Goal: Transaction & Acquisition: Purchase product/service

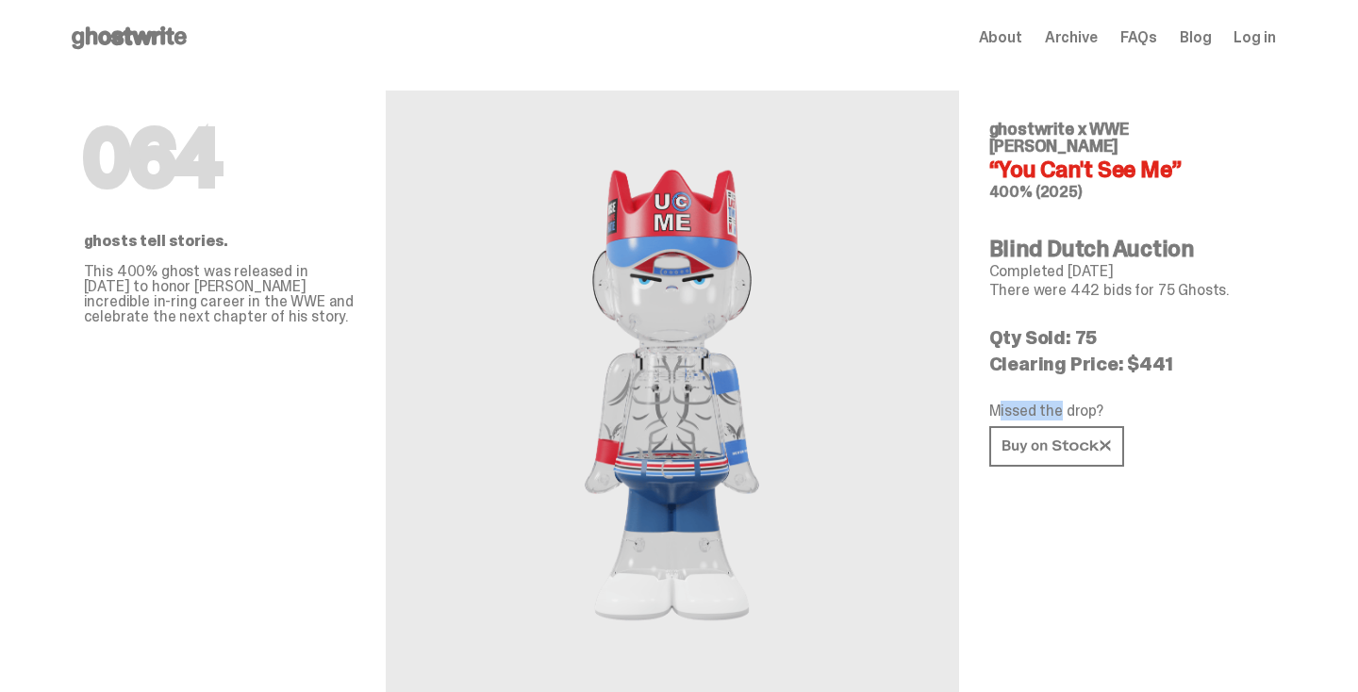
drag, startPoint x: 1007, startPoint y: 399, endPoint x: 1073, endPoint y: 399, distance: 66.0
click at [1071, 404] on p "Missed the drop?" at bounding box center [1125, 411] width 272 height 15
click at [1073, 404] on p "Missed the drop?" at bounding box center [1125, 411] width 272 height 15
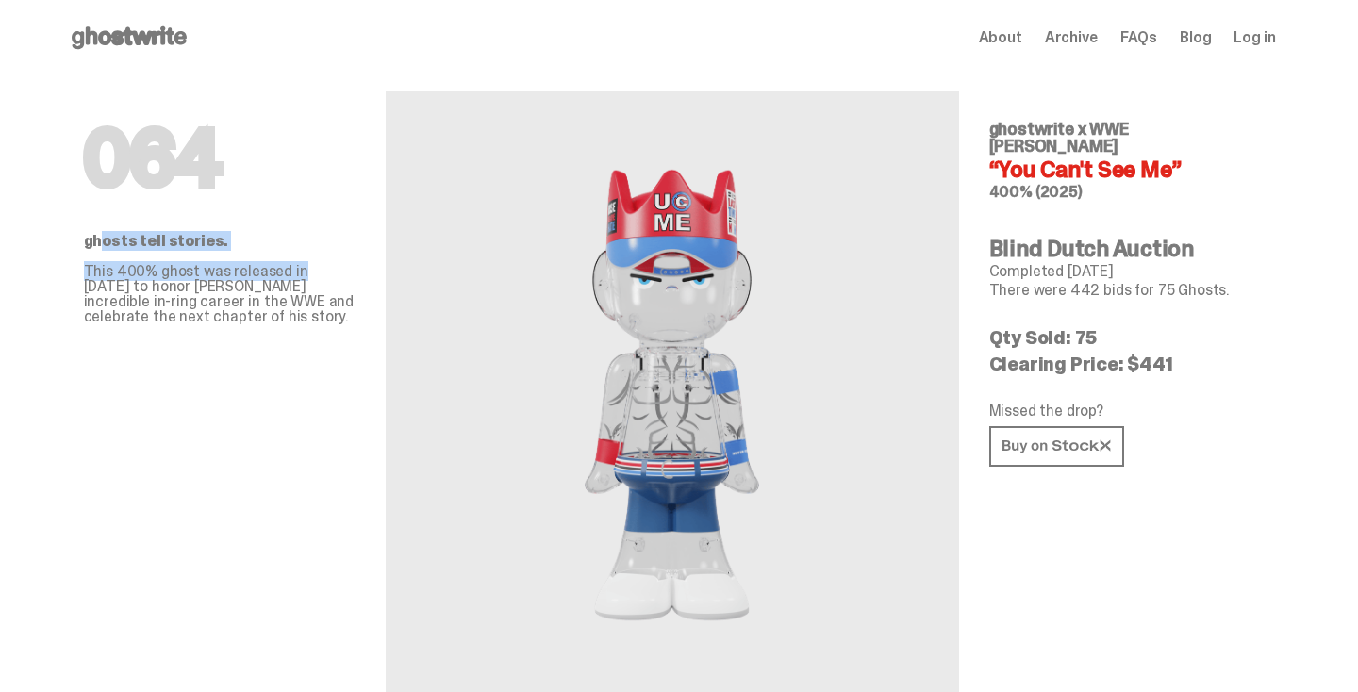
drag, startPoint x: 105, startPoint y: 236, endPoint x: 302, endPoint y: 275, distance: 201.0
click at [314, 275] on div "ghosts tell stories. This 400% ghost was released in [DATE] to honor [PERSON_NA…" at bounding box center [220, 279] width 272 height 91
click at [155, 163] on h1 "064" at bounding box center [220, 158] width 272 height 75
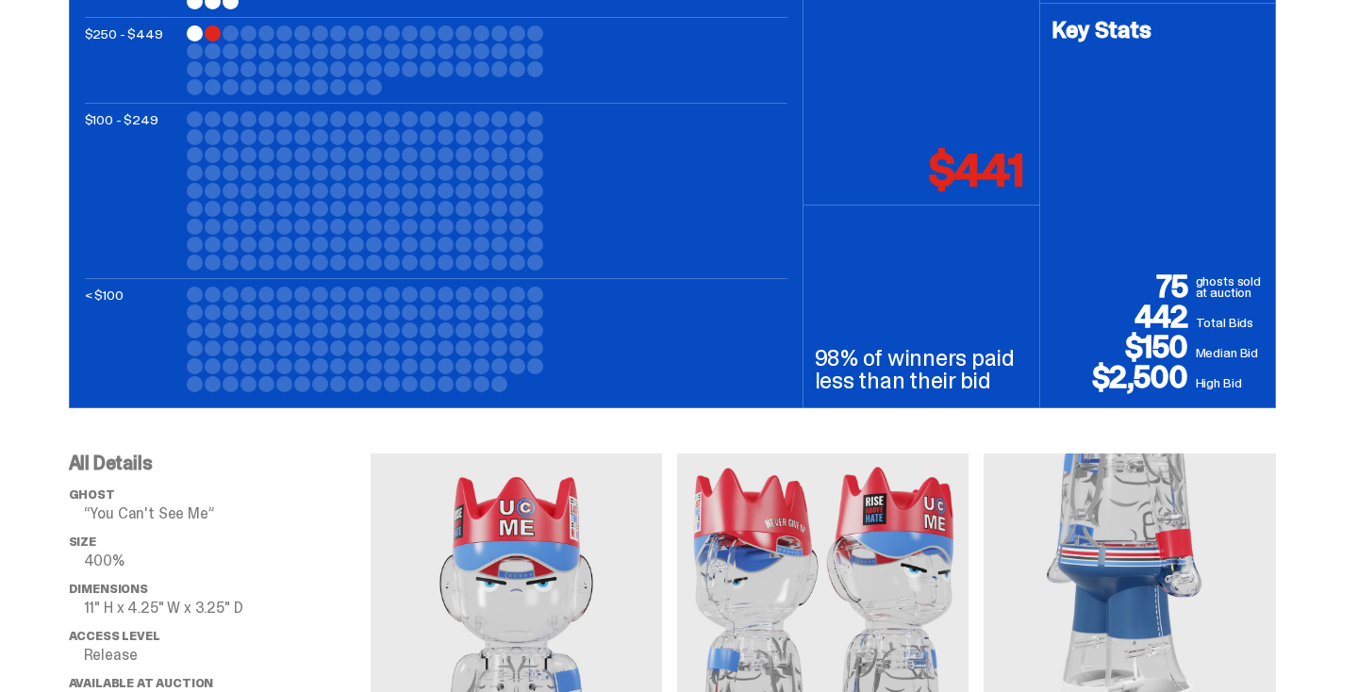
scroll to position [619, 0]
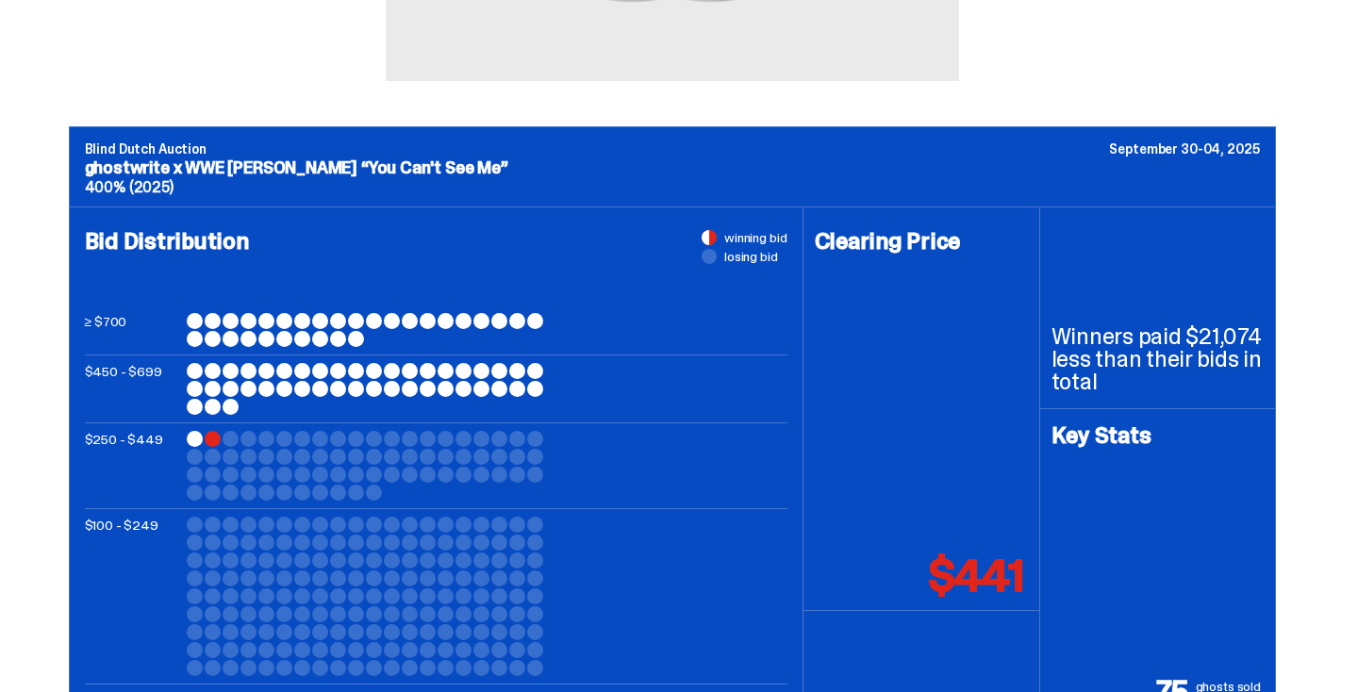
click at [215, 431] on div at bounding box center [366, 466] width 358 height 70
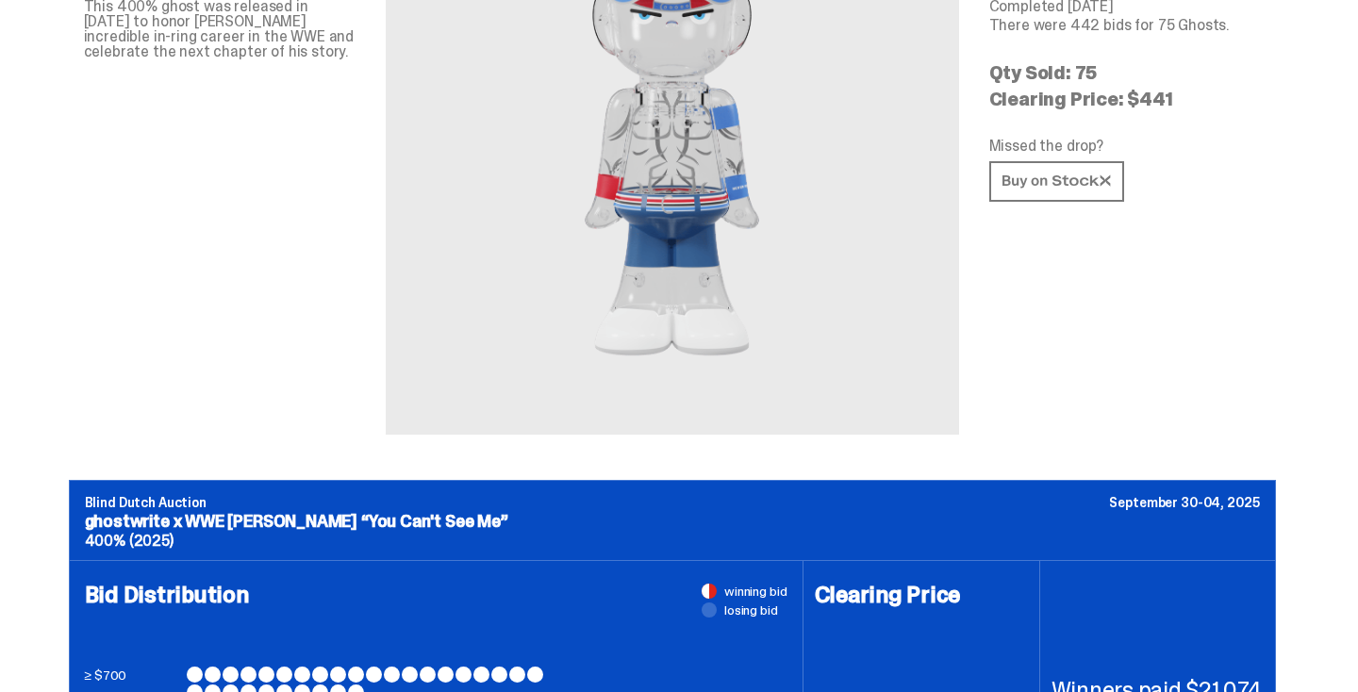
scroll to position [0, 0]
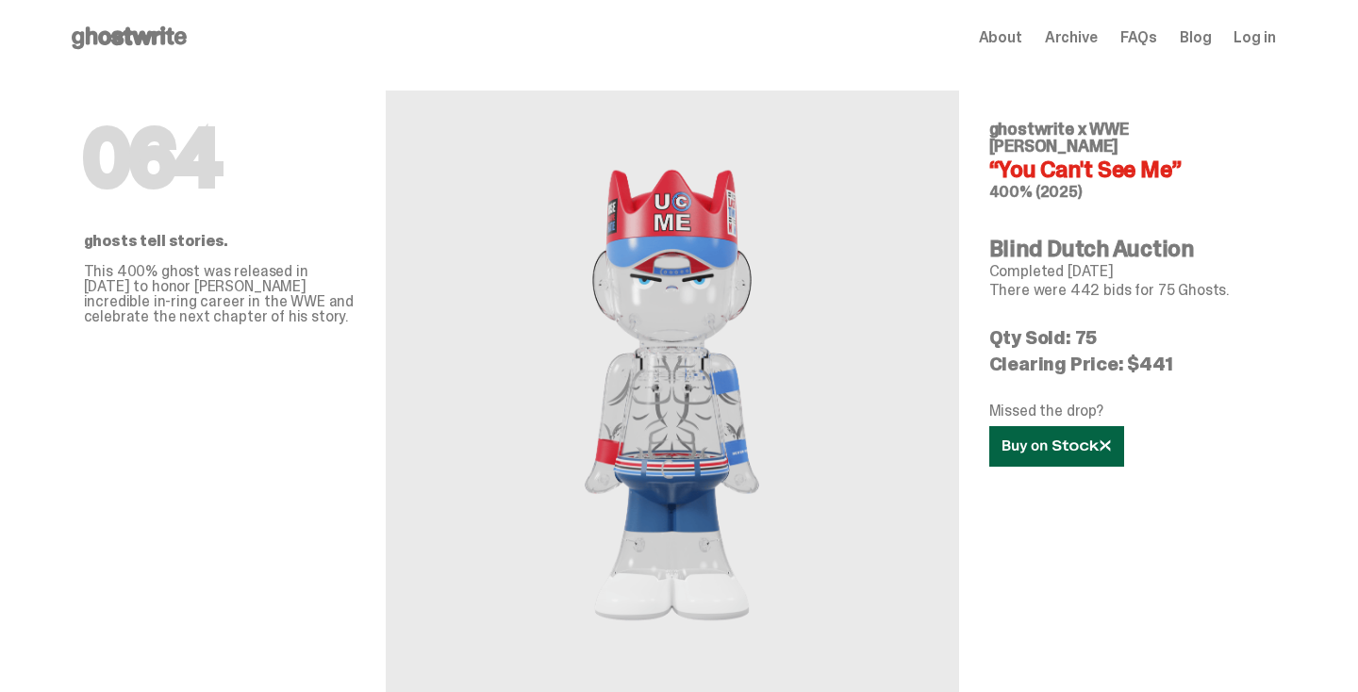
click at [1093, 439] on icon at bounding box center [1056, 446] width 108 height 14
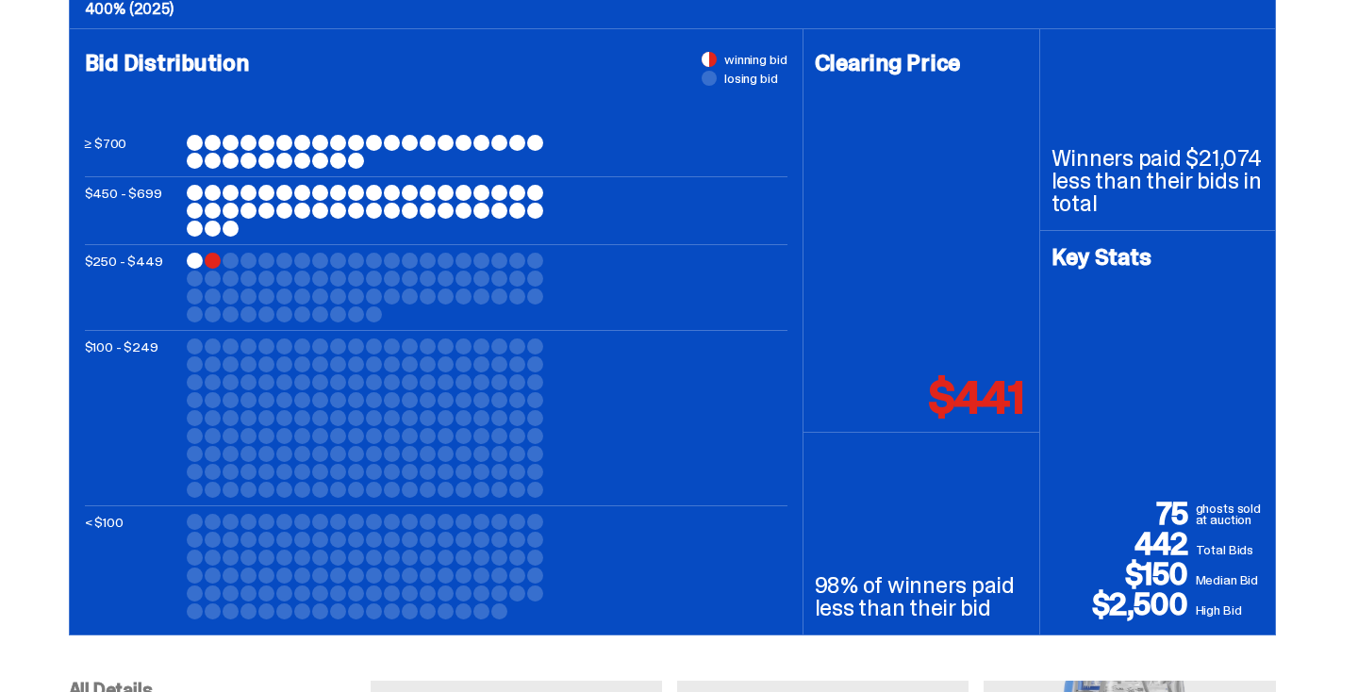
scroll to position [611, 0]
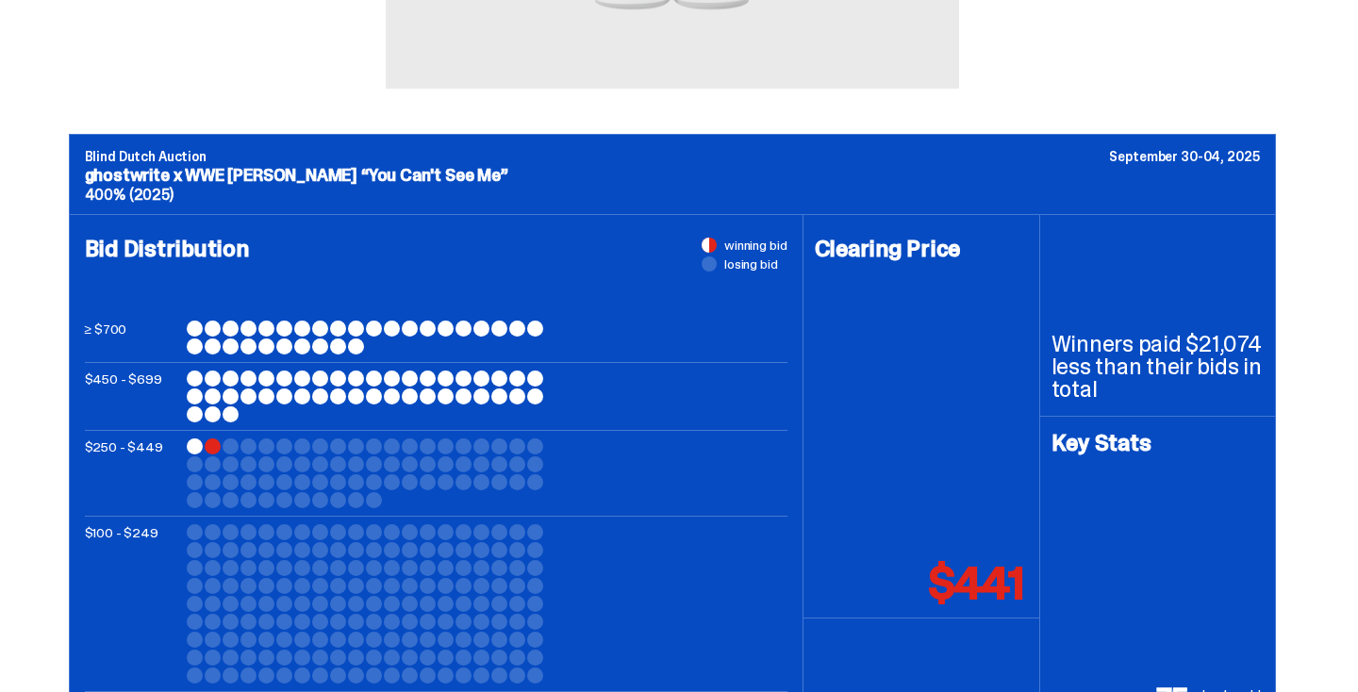
click at [268, 387] on div at bounding box center [366, 397] width 358 height 52
click at [221, 445] on div at bounding box center [213, 446] width 16 height 16
click at [210, 445] on div at bounding box center [213, 446] width 16 height 16
click at [210, 445] on div at bounding box center [366, 473] width 358 height 70
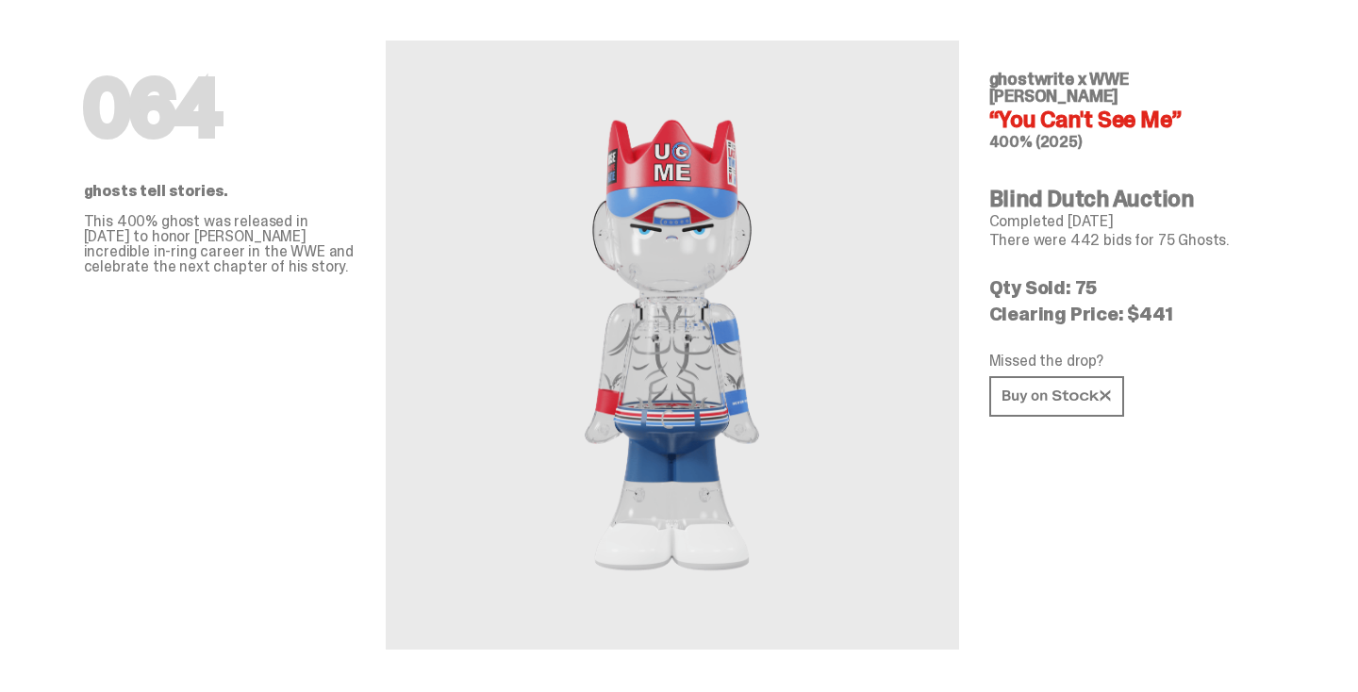
scroll to position [0, 0]
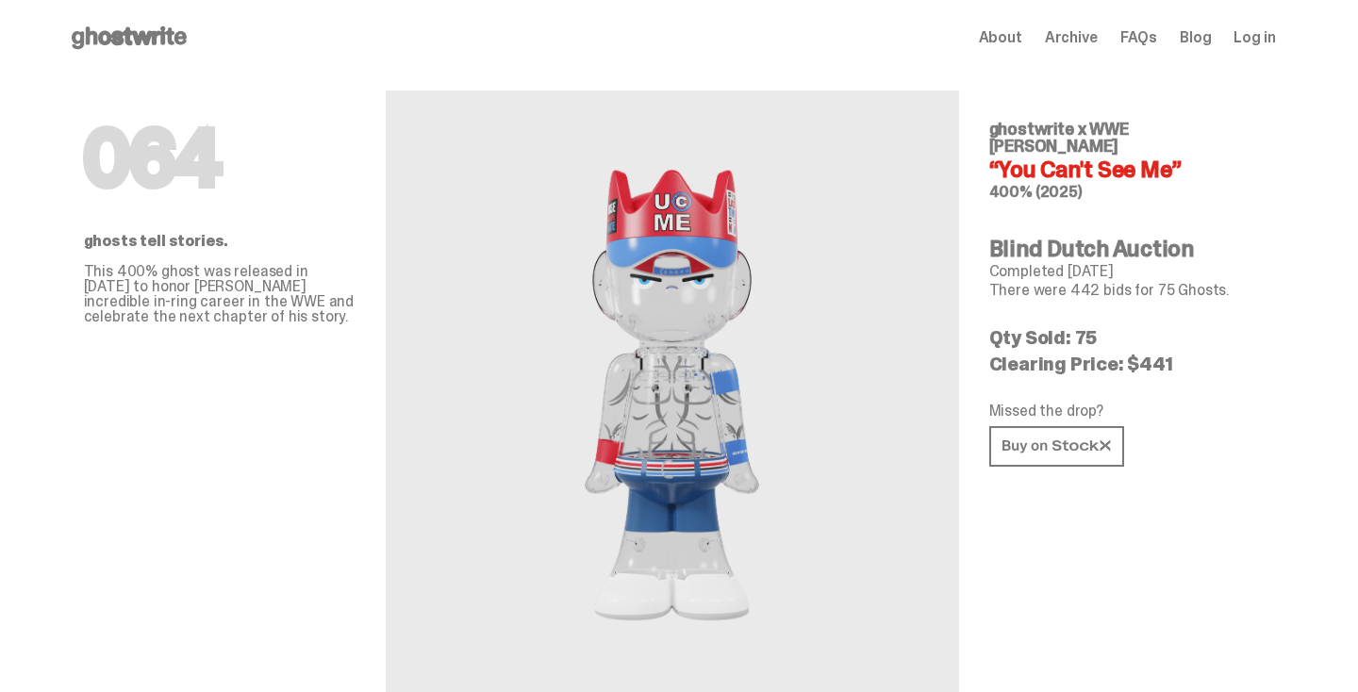
drag, startPoint x: 995, startPoint y: 223, endPoint x: 1161, endPoint y: 187, distance: 170.0
click at [1161, 187] on div "064 ghostwrite x WWE [PERSON_NAME] “You Can't See Me” 400% (2025) Blind Dutch A…" at bounding box center [1125, 387] width 272 height 624
